Goal: Information Seeking & Learning: Understand process/instructions

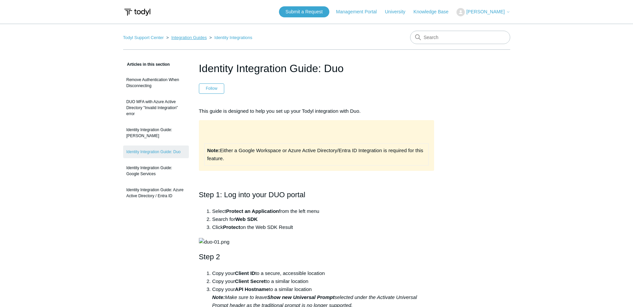
click at [192, 37] on link "Integration Guides" at bounding box center [188, 37] width 35 height 5
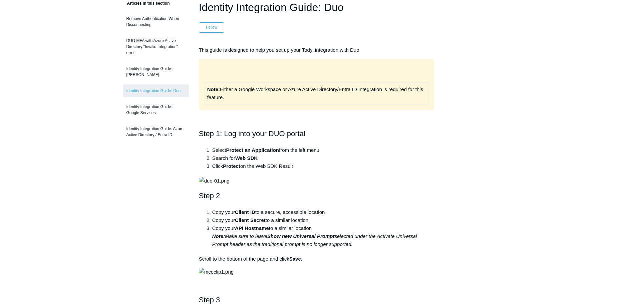
scroll to position [67, 0]
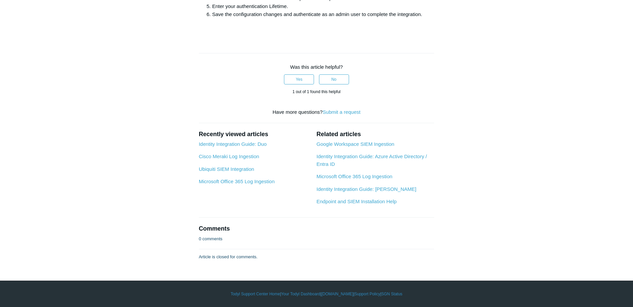
scroll to position [2169, 0]
